Goal: Task Accomplishment & Management: Manage account settings

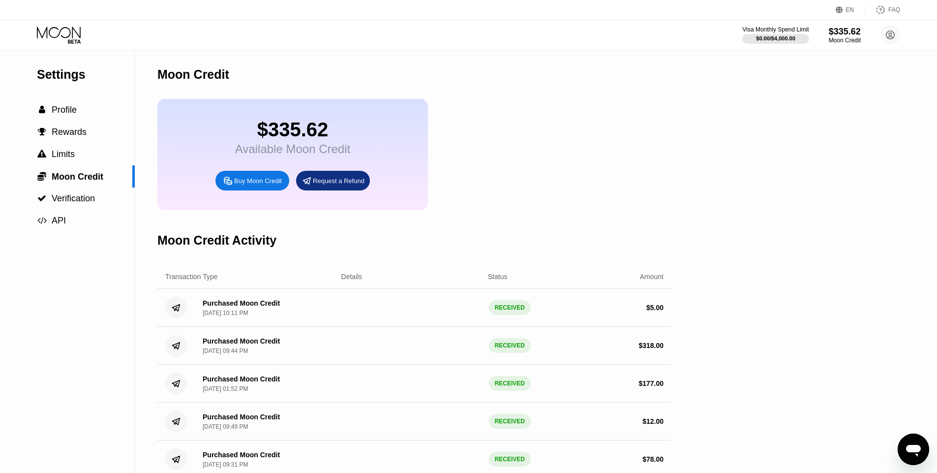
click at [62, 33] on icon at bounding box center [60, 35] width 46 height 17
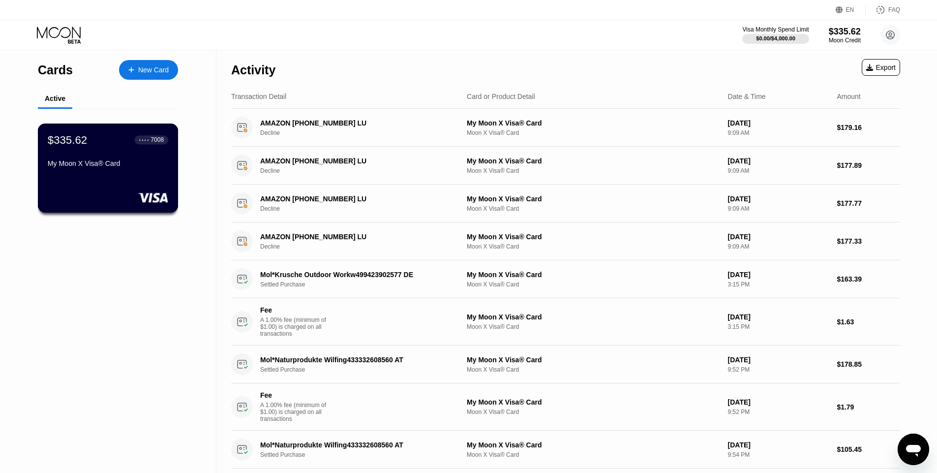
click at [124, 159] on div "My Moon X Visa® Card" at bounding box center [108, 163] width 121 height 8
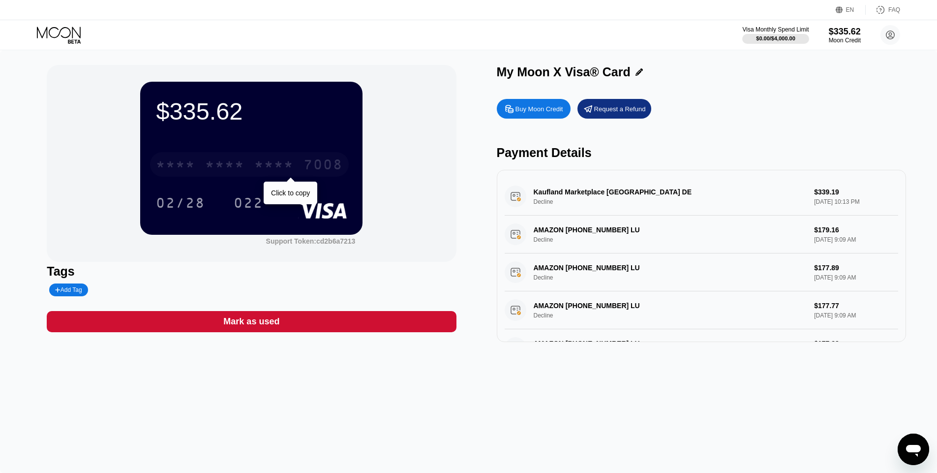
click at [255, 159] on div "* * * *" at bounding box center [273, 166] width 39 height 16
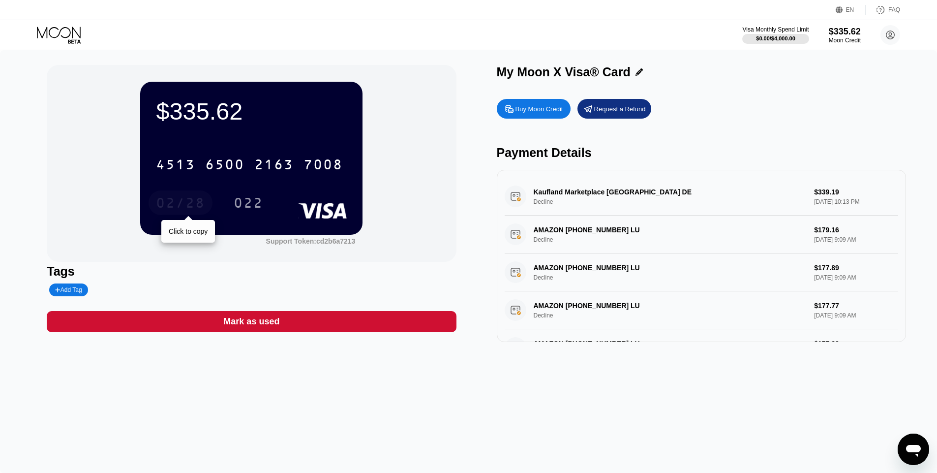
click at [199, 201] on div "02/28" at bounding box center [180, 204] width 49 height 16
click at [246, 200] on div "022" at bounding box center [249, 204] width 30 height 16
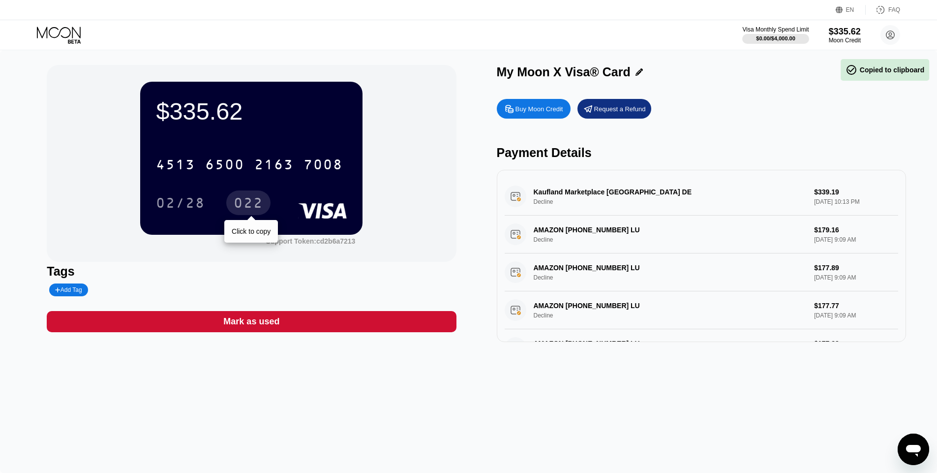
click at [246, 200] on div "022" at bounding box center [249, 204] width 30 height 16
click at [64, 41] on icon at bounding box center [60, 35] width 46 height 17
